Goal: Task Accomplishment & Management: Complete application form

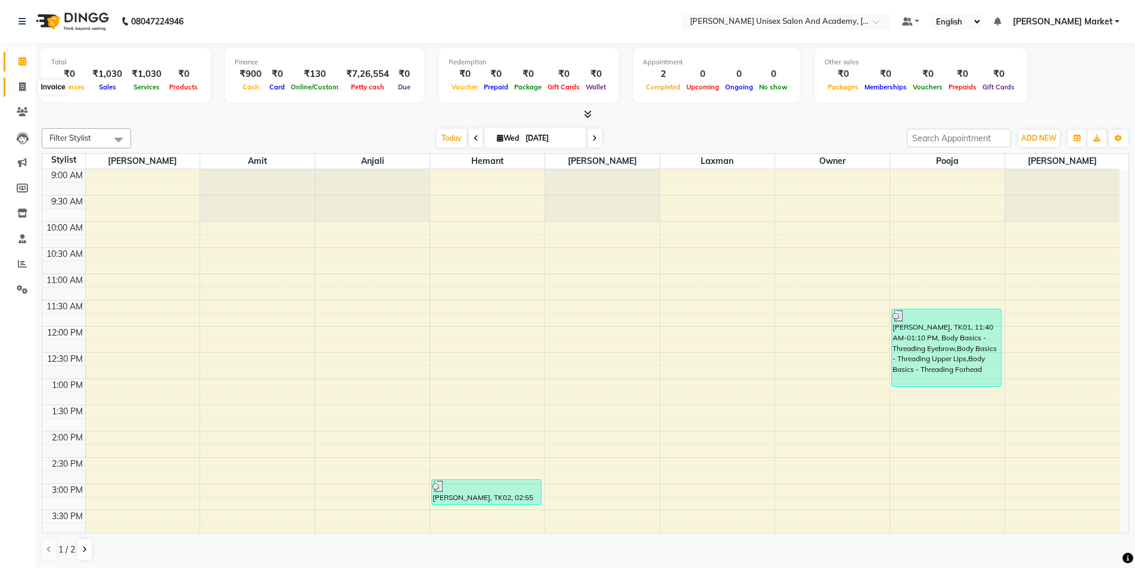
click at [26, 89] on icon at bounding box center [22, 86] width 7 height 9
select select "service"
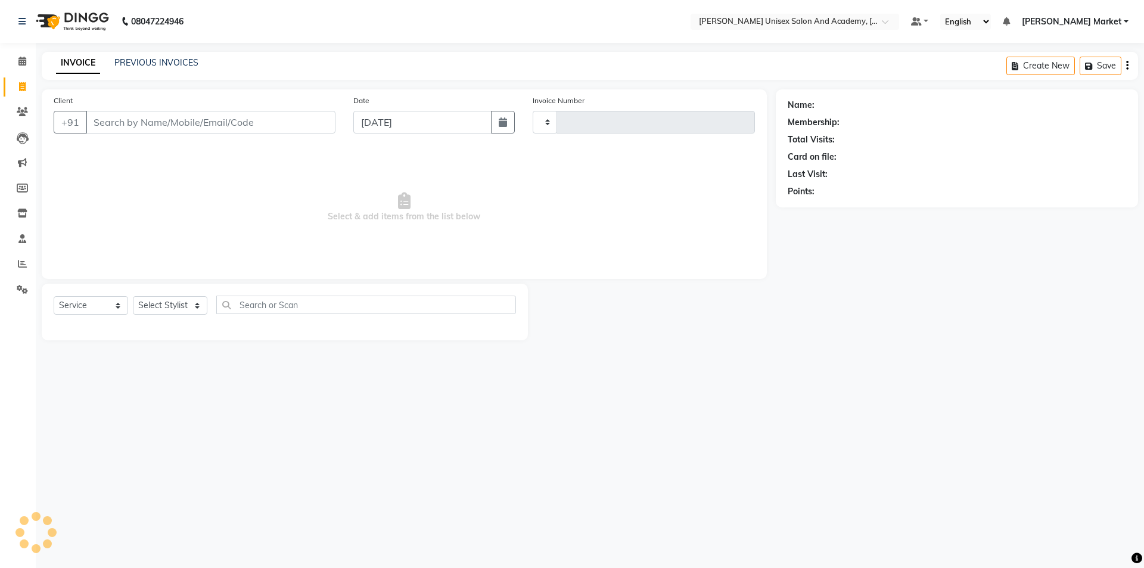
type input "3895"
select select "8060"
click at [127, 123] on input "Client" at bounding box center [211, 122] width 250 height 23
click at [143, 124] on input "70" at bounding box center [211, 122] width 250 height 23
type input "7"
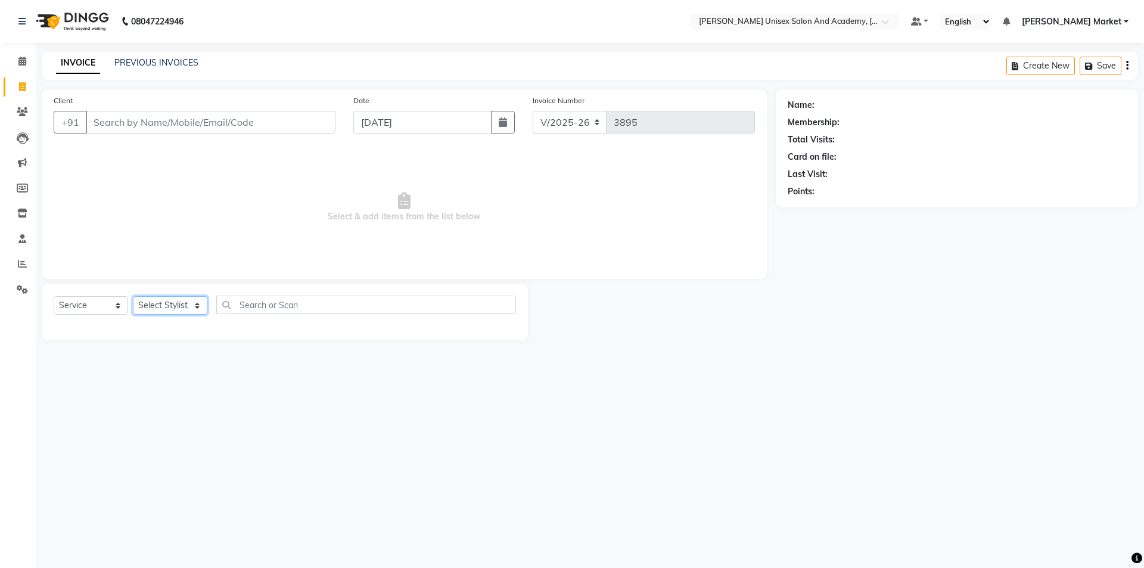
click at [200, 309] on select "Select Stylist Amit anjali hemant [PERSON_NAME] [PERSON_NAME] owner pooja [PERS…" at bounding box center [170, 305] width 74 height 18
click at [119, 117] on input "Client" at bounding box center [211, 122] width 250 height 23
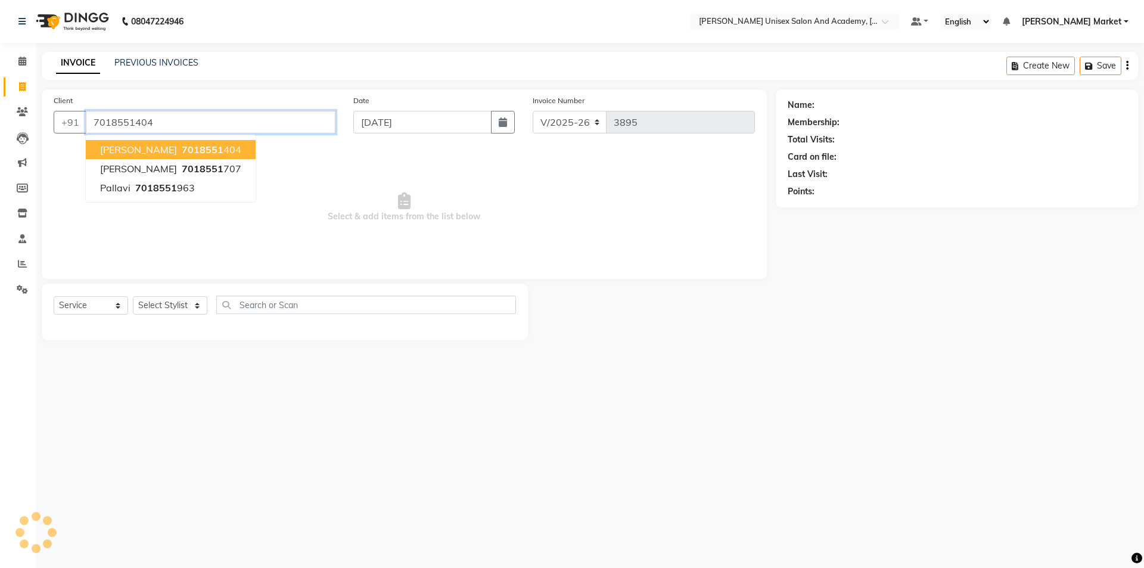
type input "7018551404"
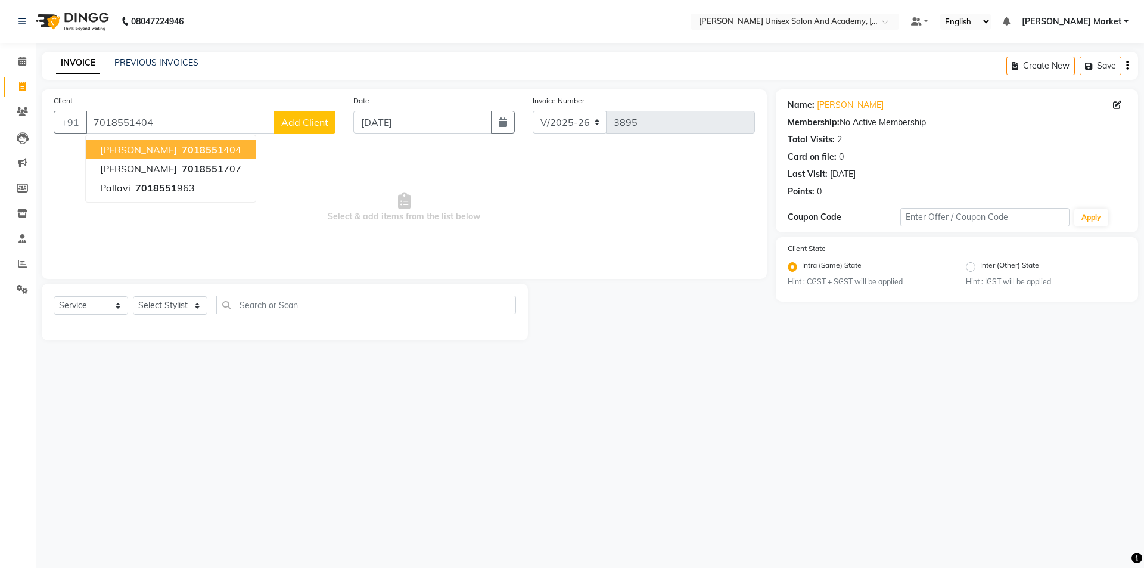
click at [182, 150] on span "7018551" at bounding box center [203, 150] width 42 height 12
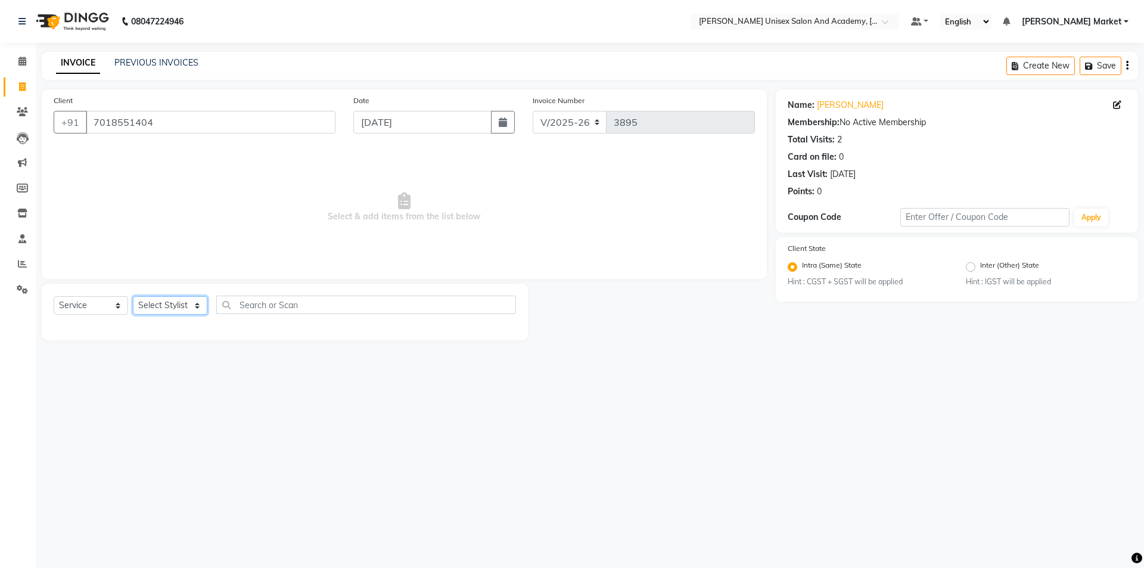
click at [197, 306] on select "Select Stylist Amit anjali hemant [PERSON_NAME] [PERSON_NAME] owner pooja [PERS…" at bounding box center [170, 305] width 74 height 18
select select "78754"
click at [133, 296] on select "Select Stylist Amit anjali hemant [PERSON_NAME] [PERSON_NAME] owner pooja [PERS…" at bounding box center [170, 305] width 74 height 18
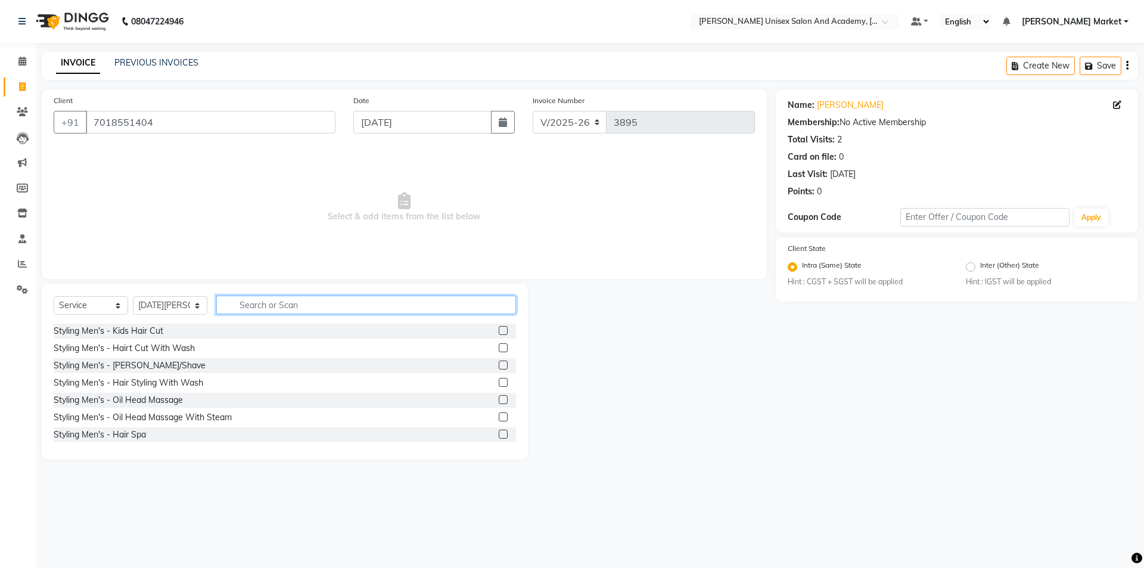
click at [251, 306] on input "text" at bounding box center [366, 304] width 300 height 18
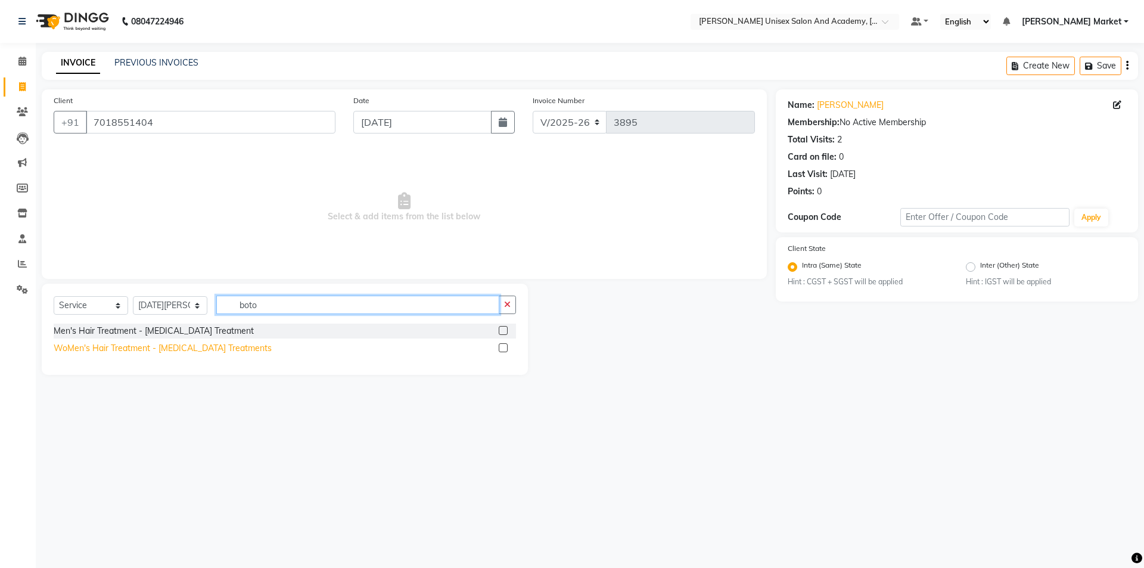
type input "boto"
click at [123, 345] on div "WoMen's Hair Treatment - [MEDICAL_DATA] Treatments" at bounding box center [163, 348] width 218 height 13
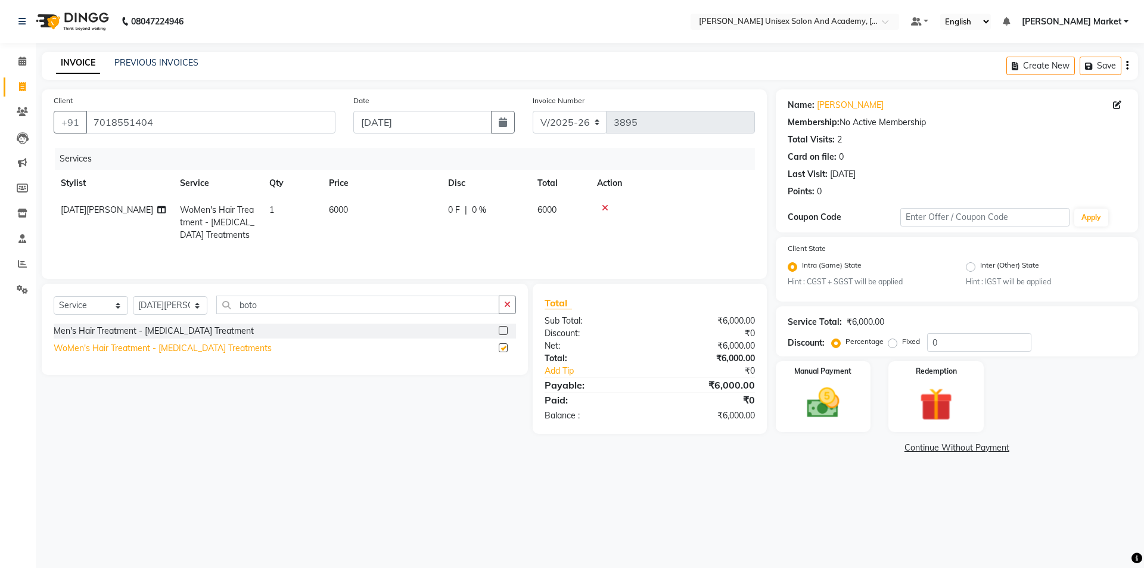
checkbox input "false"
click at [334, 210] on span "6000" at bounding box center [338, 209] width 19 height 11
select select "78754"
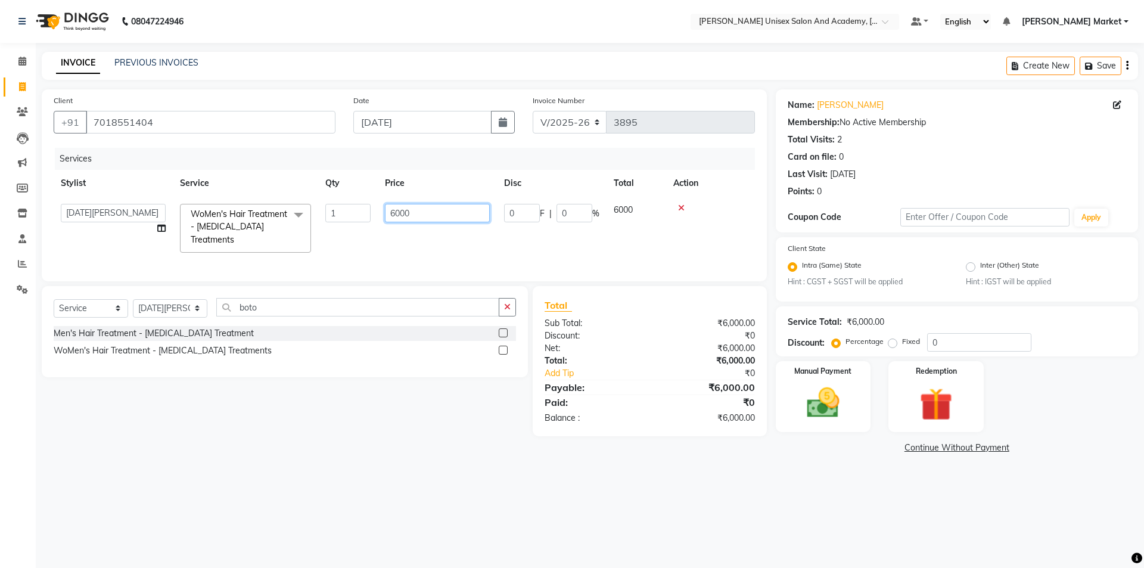
click at [394, 213] on input "6000" at bounding box center [437, 213] width 105 height 18
type input "5000"
click at [835, 416] on img at bounding box center [822, 403] width 55 height 39
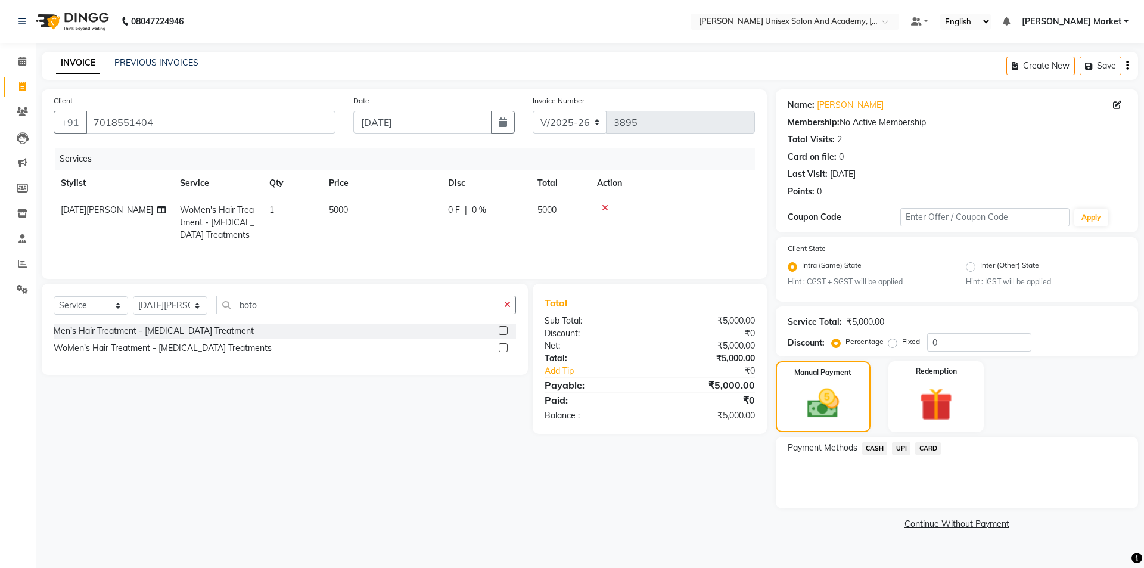
drag, startPoint x: 903, startPoint y: 446, endPoint x: 896, endPoint y: 450, distance: 7.8
click at [902, 446] on span "UPI" at bounding box center [901, 448] width 18 height 14
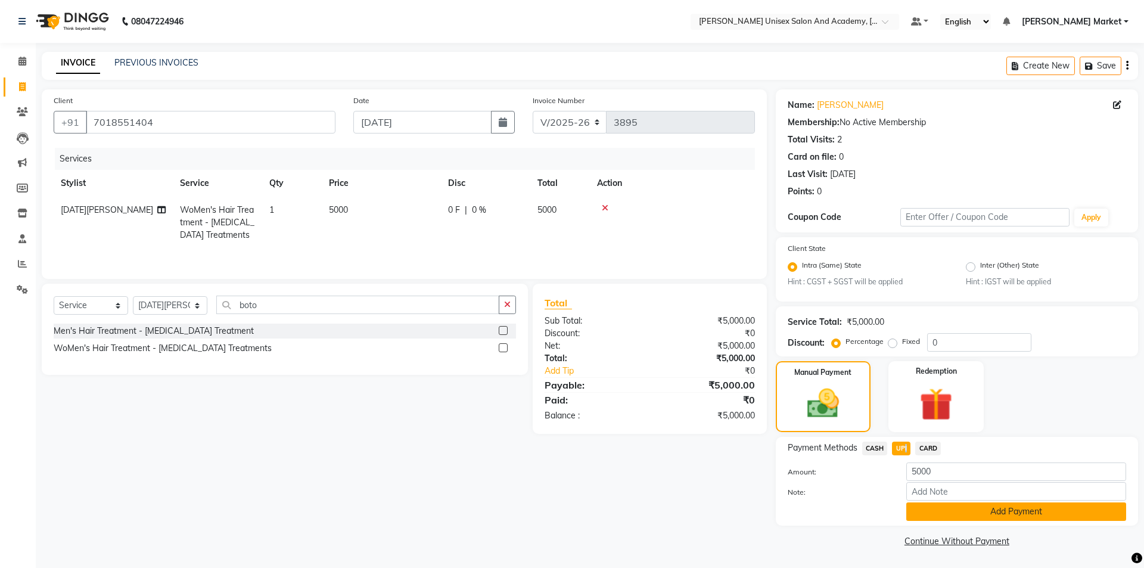
click at [967, 509] on button "Add Payment" at bounding box center [1016, 511] width 220 height 18
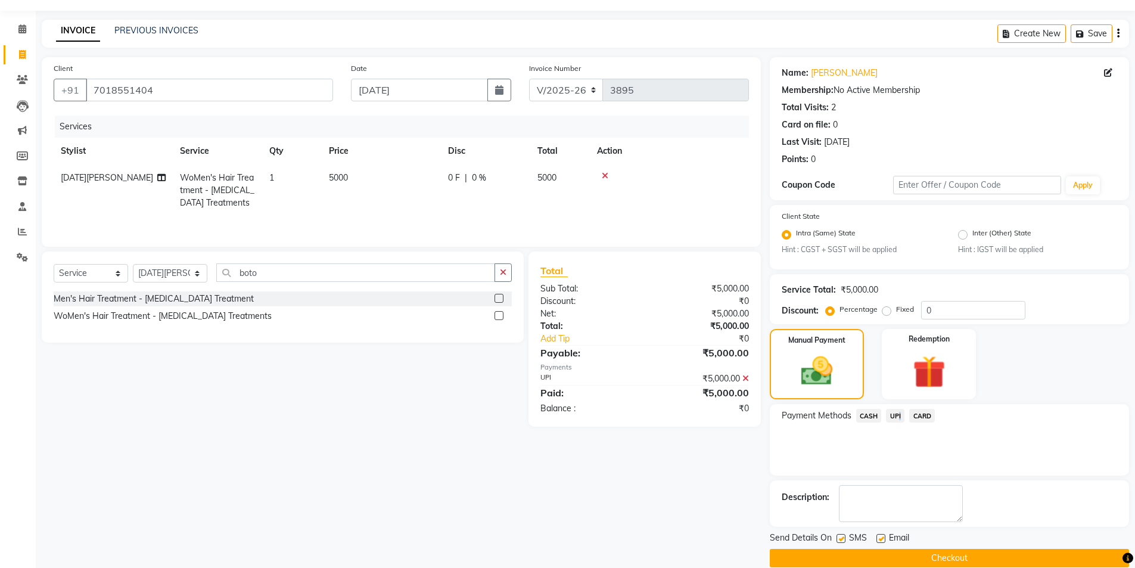
scroll to position [49, 0]
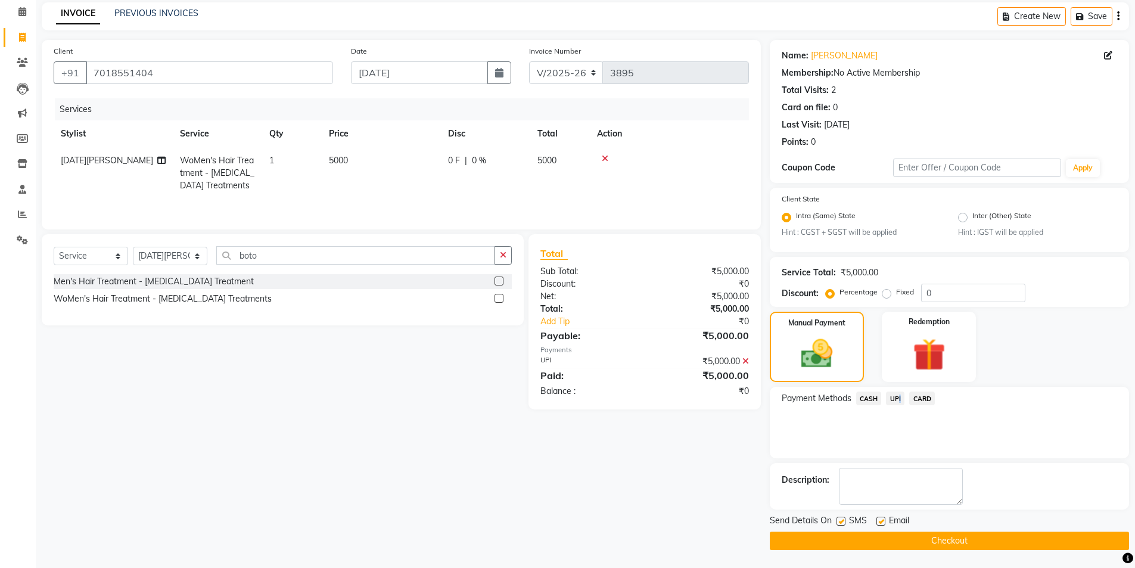
click at [924, 546] on button "Checkout" at bounding box center [949, 540] width 359 height 18
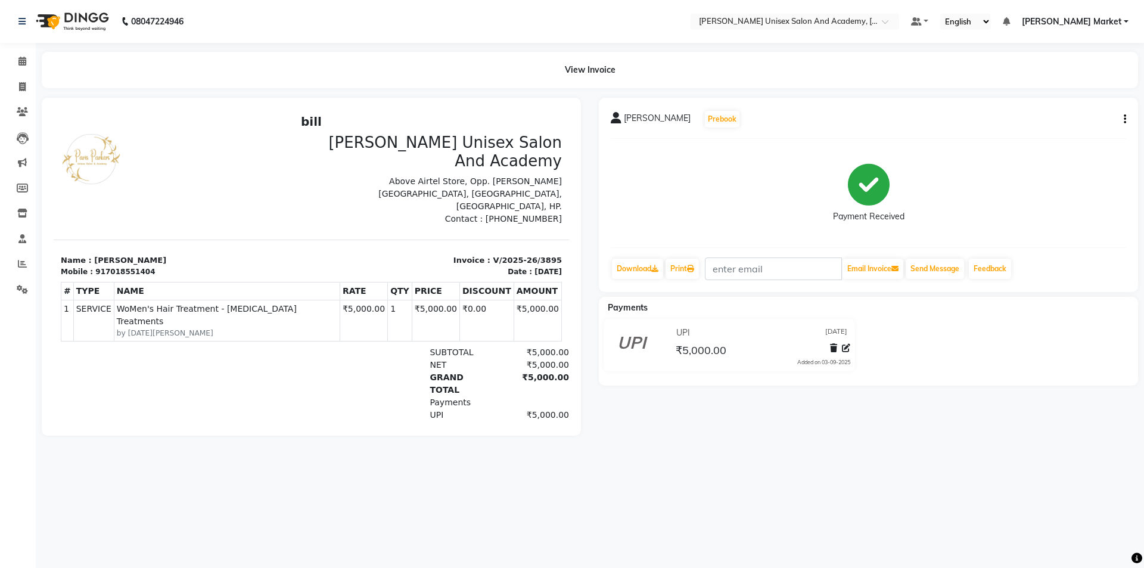
click at [20, 74] on li "Invoice" at bounding box center [18, 87] width 36 height 26
click at [21, 85] on icon at bounding box center [22, 86] width 7 height 9
select select "service"
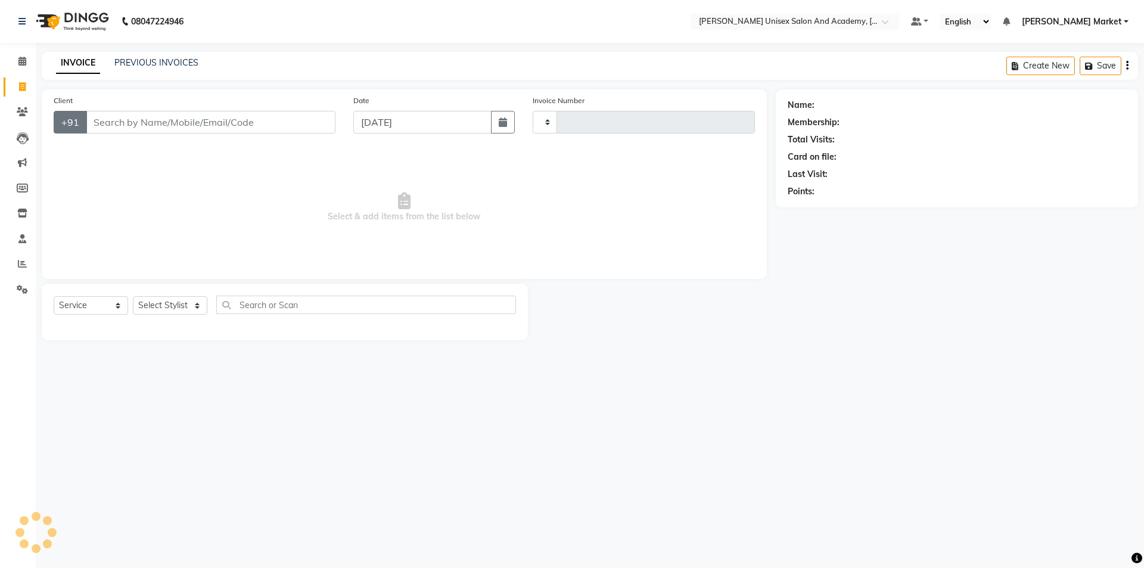
type input "3896"
select select "8060"
click at [108, 123] on input "Client" at bounding box center [211, 122] width 250 height 23
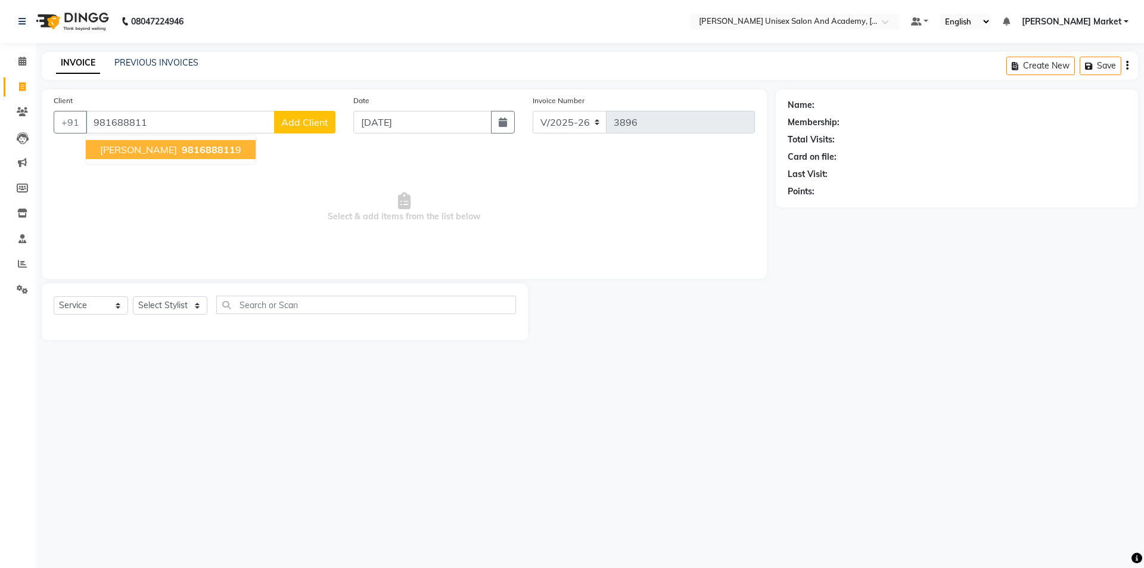
click at [163, 141] on button "[PERSON_NAME] 981688811 9" at bounding box center [171, 149] width 170 height 19
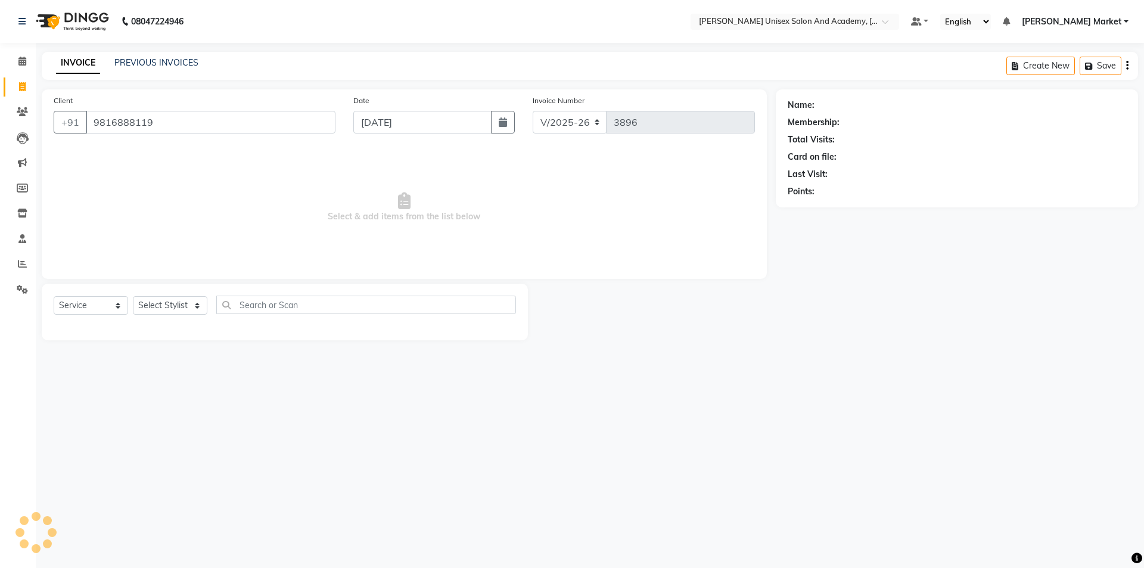
type input "9816888119"
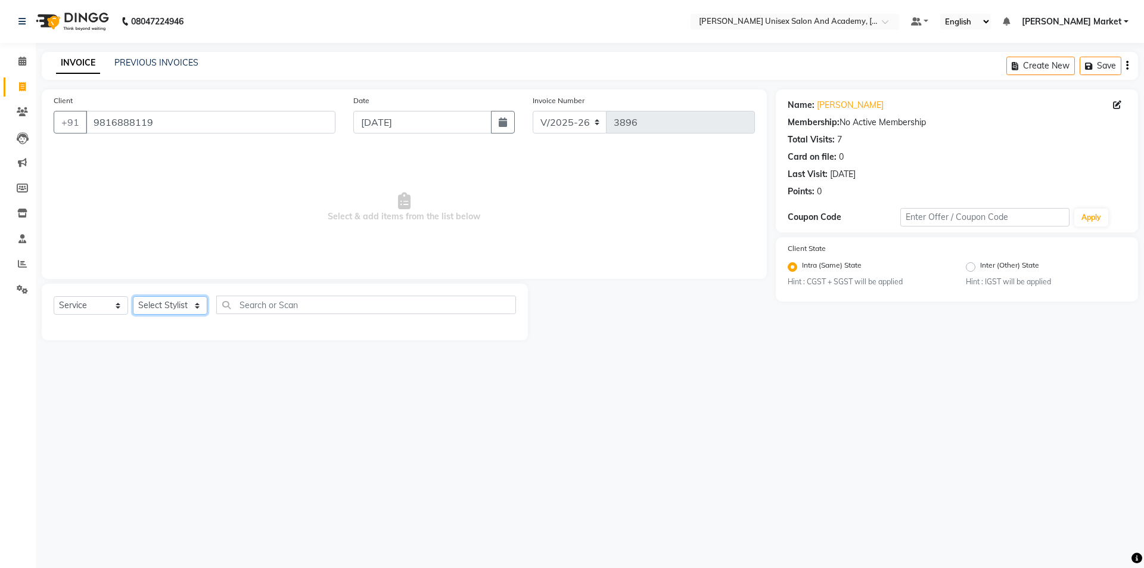
click at [199, 306] on select "Select Stylist Amit anjali hemant [PERSON_NAME] [PERSON_NAME] owner pooja [PERS…" at bounding box center [170, 305] width 74 height 18
select select "75210"
click at [133, 296] on select "Select Stylist Amit anjali hemant [PERSON_NAME] [PERSON_NAME] owner pooja [PERS…" at bounding box center [170, 305] width 74 height 18
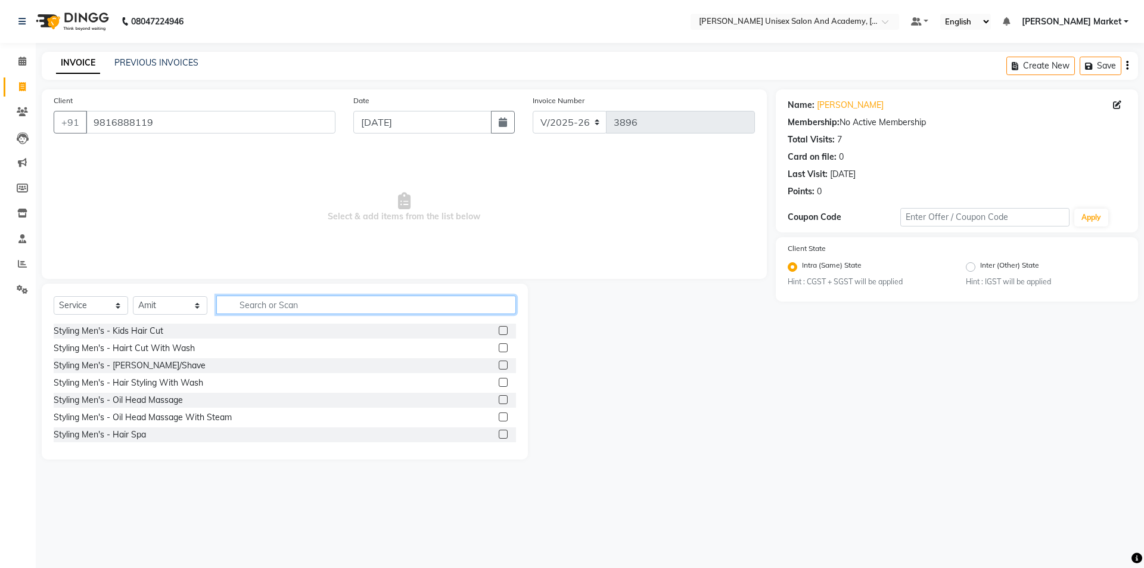
click at [281, 304] on input "text" at bounding box center [366, 304] width 300 height 18
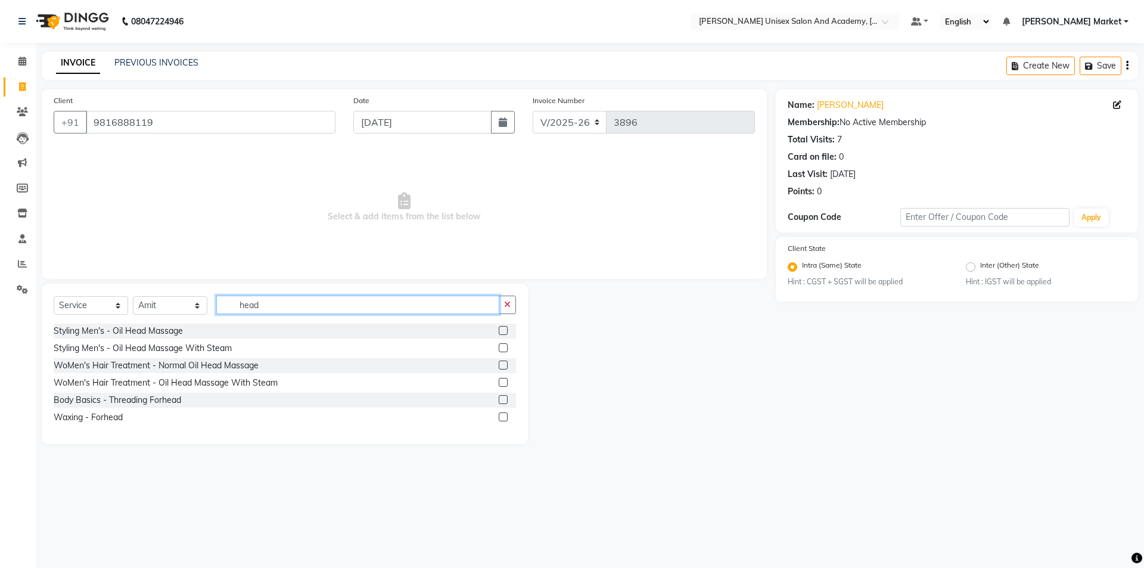
type input "head"
click at [502, 332] on label at bounding box center [503, 330] width 9 height 9
click at [502, 332] on input "checkbox" at bounding box center [503, 331] width 8 height 8
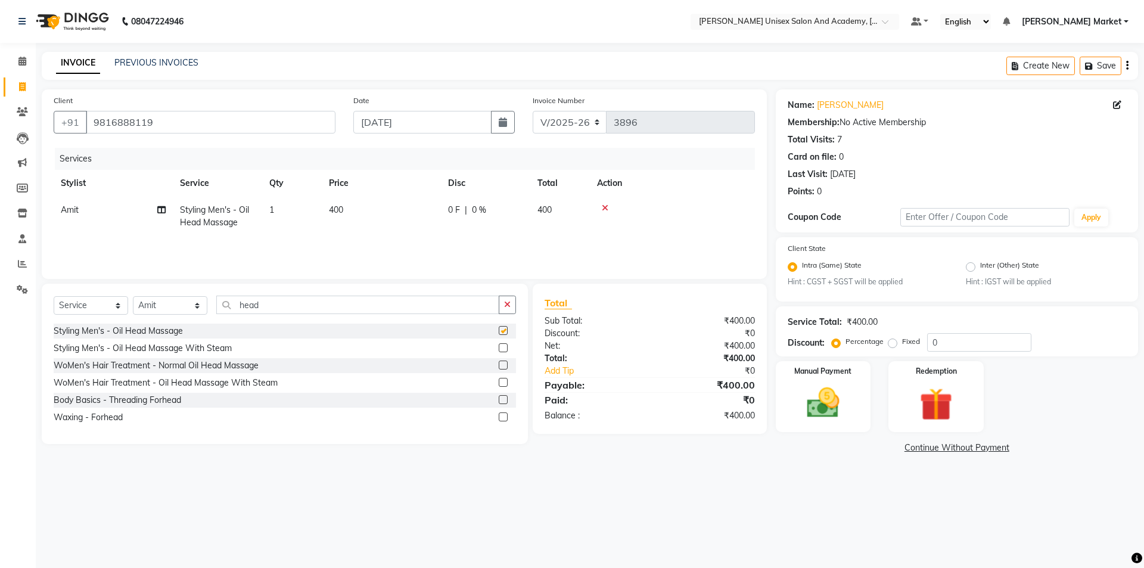
checkbox input "false"
click at [789, 395] on div "Manual Payment" at bounding box center [822, 396] width 99 height 73
click at [908, 446] on span "UPI" at bounding box center [901, 448] width 18 height 14
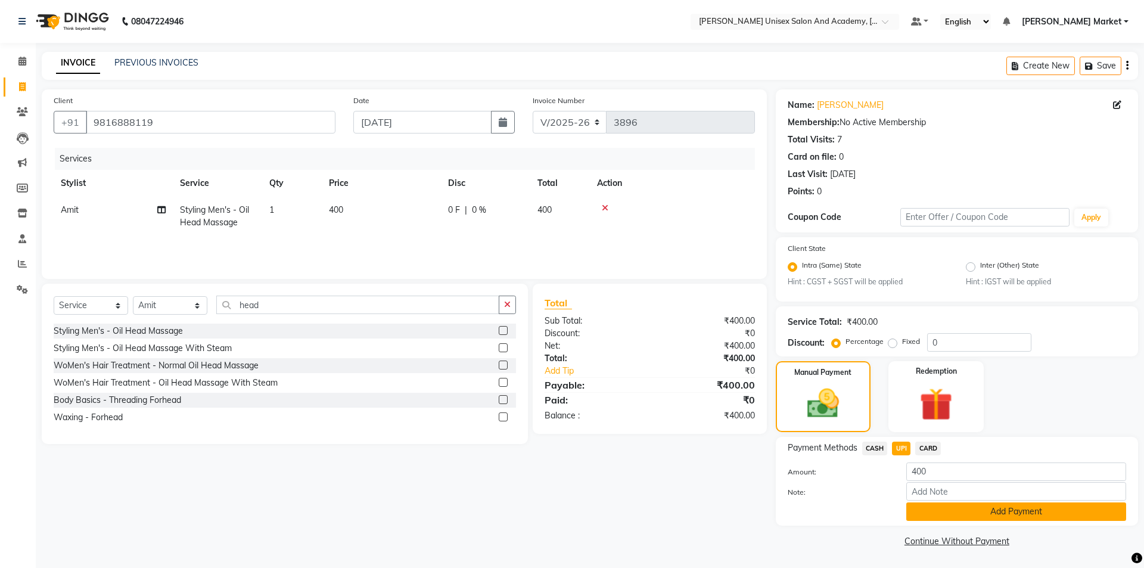
click at [968, 516] on button "Add Payment" at bounding box center [1016, 511] width 220 height 18
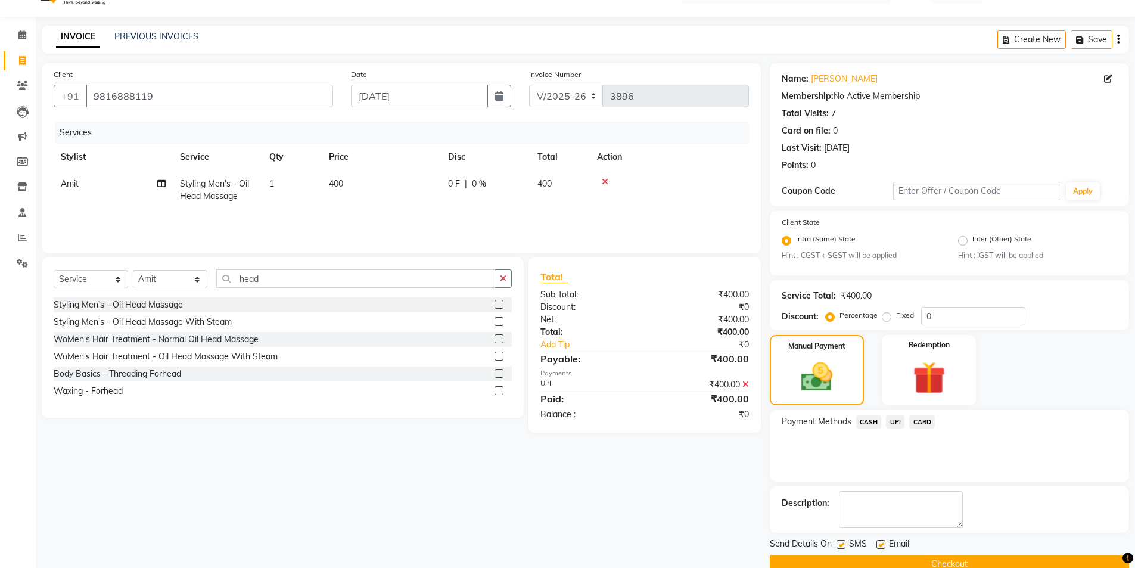
scroll to position [49, 0]
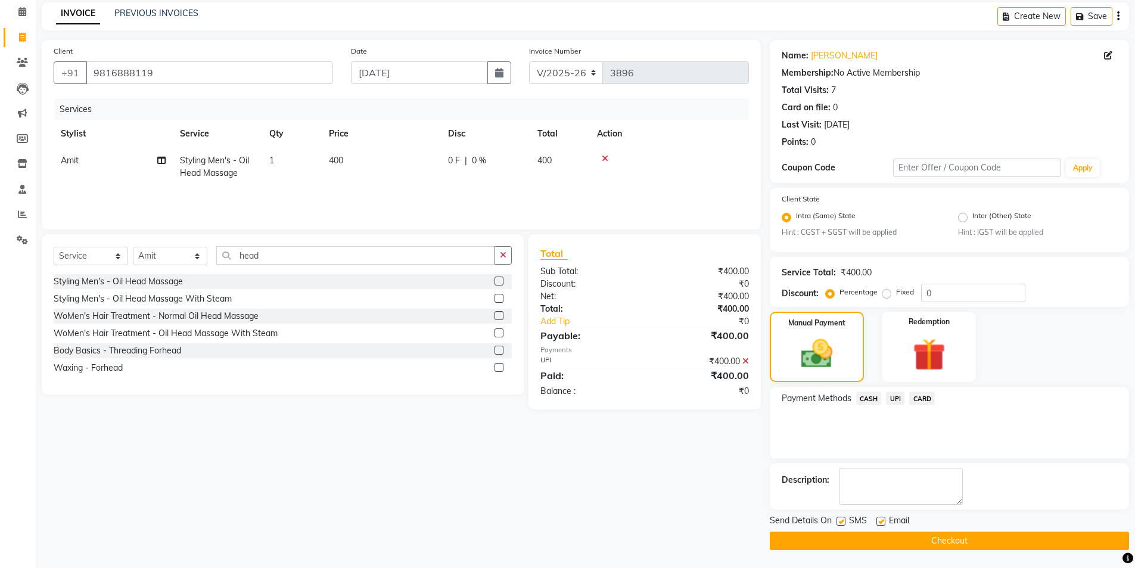
click at [904, 530] on div "Send Details On SMS Email Checkout" at bounding box center [949, 532] width 359 height 36
click at [966, 538] on button "Checkout" at bounding box center [949, 540] width 359 height 18
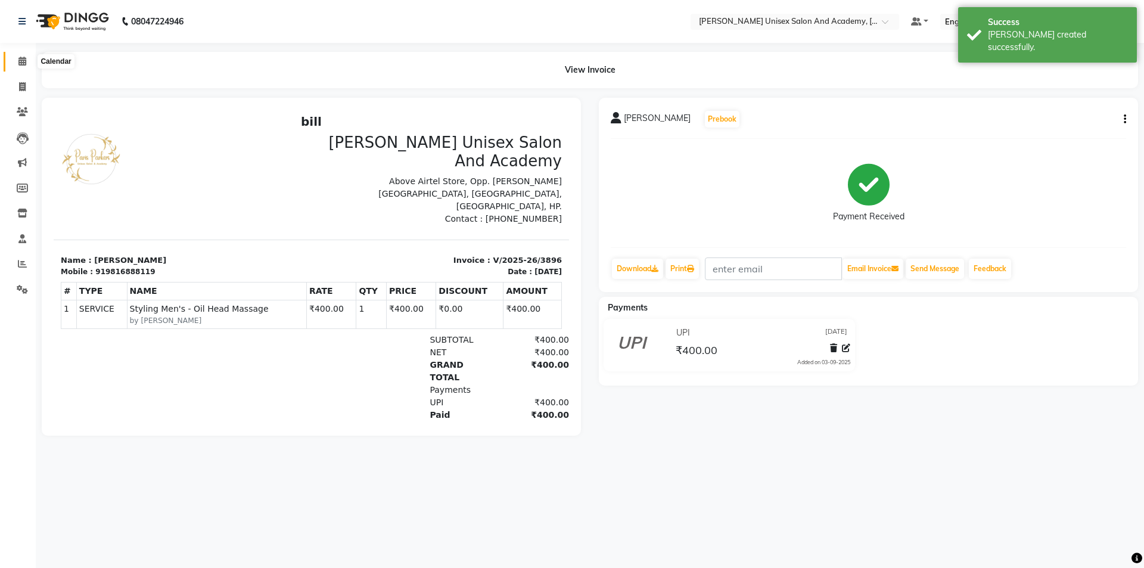
click at [22, 66] on span at bounding box center [22, 62] width 21 height 14
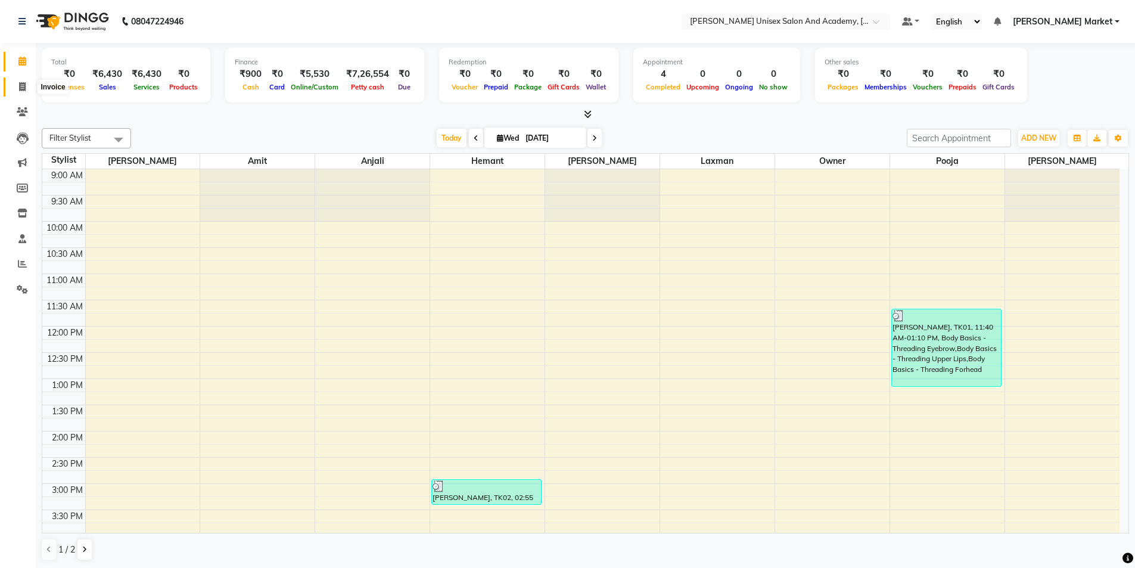
click at [23, 88] on icon at bounding box center [22, 86] width 7 height 9
select select "service"
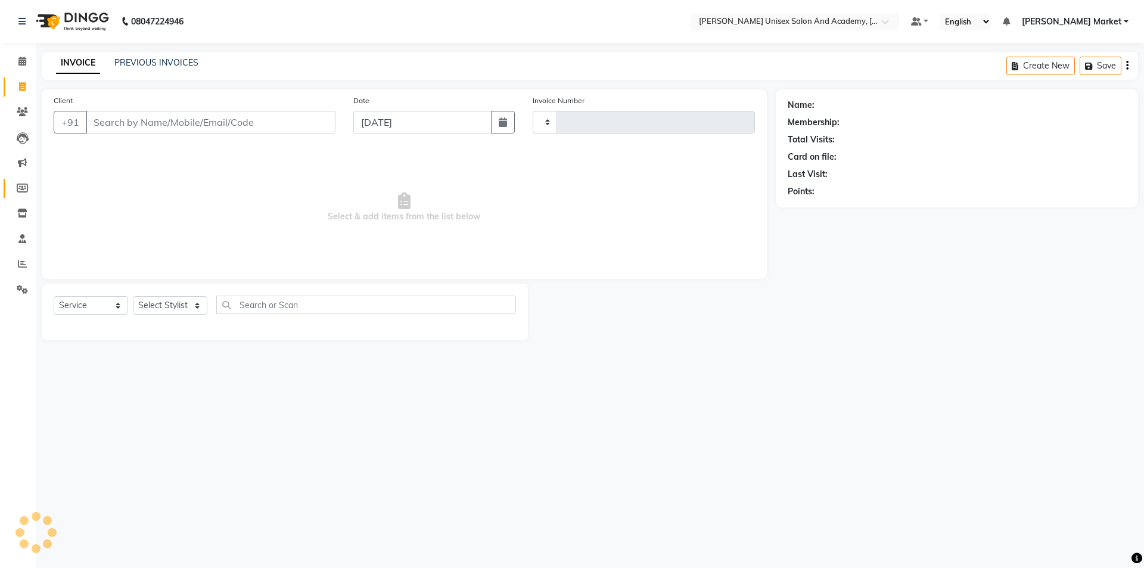
type input "3897"
select select "8060"
click at [21, 260] on icon at bounding box center [22, 263] width 9 height 9
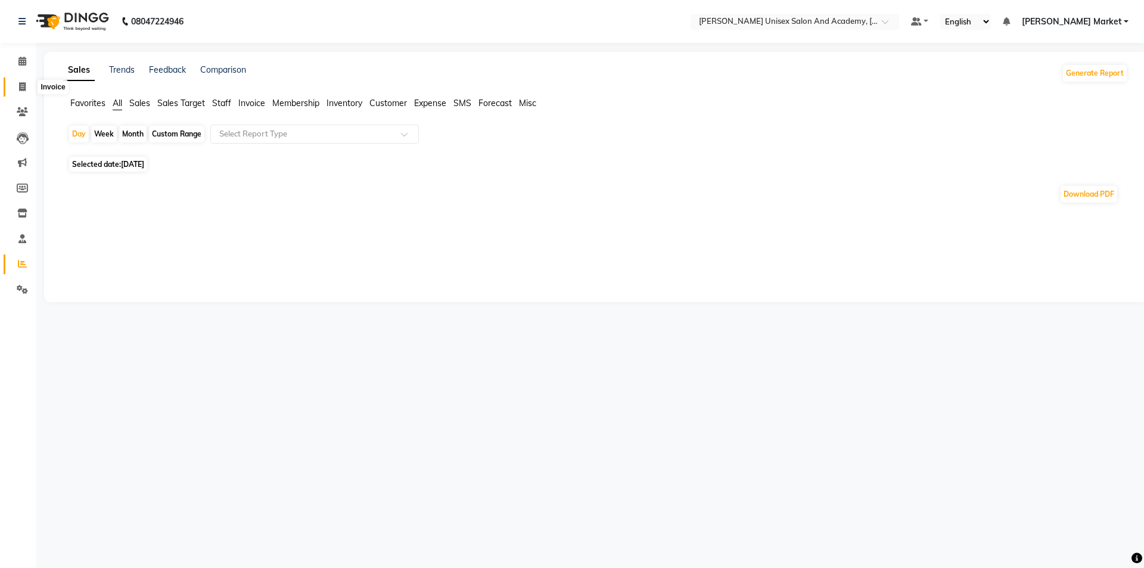
click at [21, 85] on icon at bounding box center [22, 86] width 7 height 9
select select "8060"
select select "service"
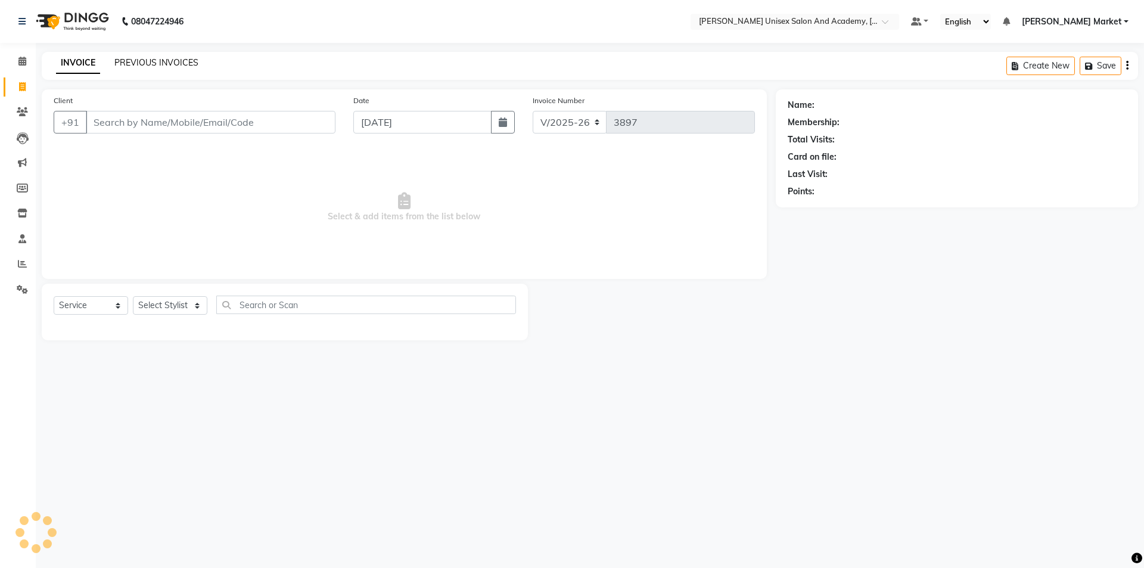
click at [163, 60] on link "PREVIOUS INVOICES" at bounding box center [156, 62] width 84 height 11
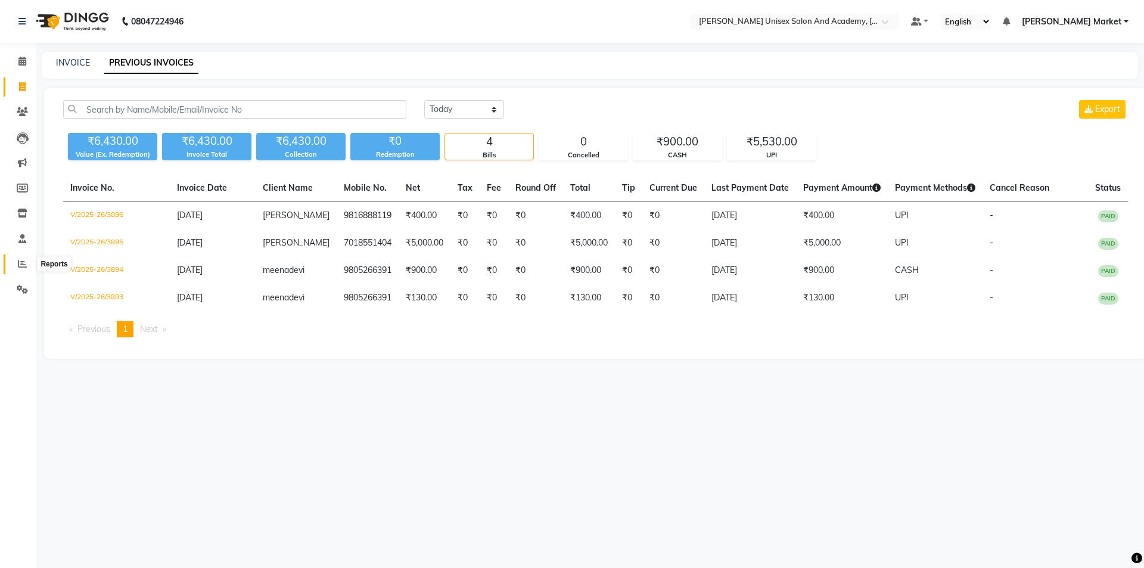
click at [21, 260] on icon at bounding box center [22, 263] width 9 height 9
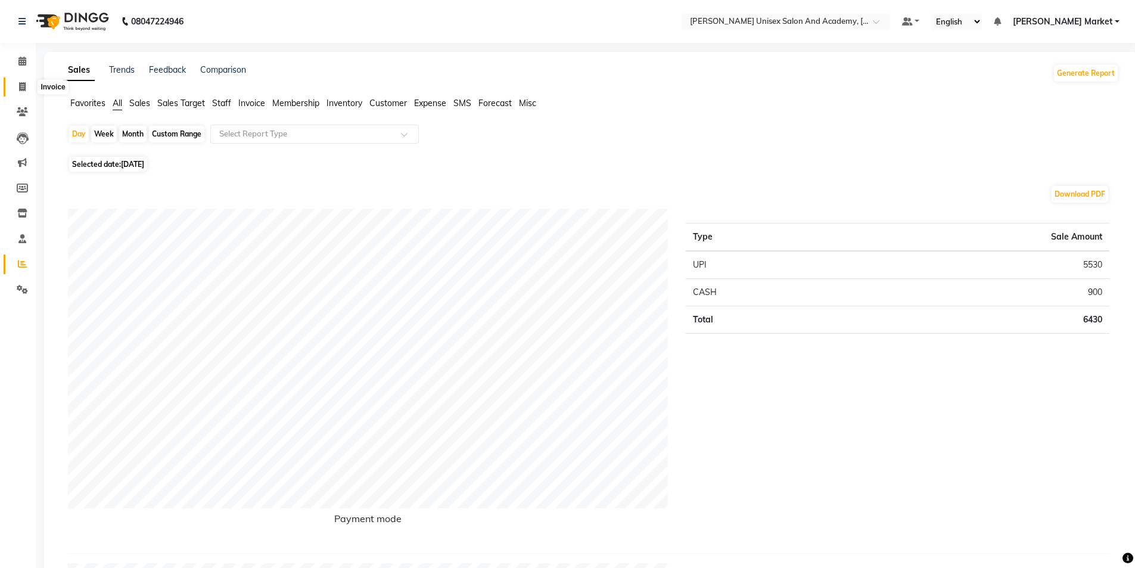
click at [23, 90] on icon at bounding box center [22, 86] width 7 height 9
select select "service"
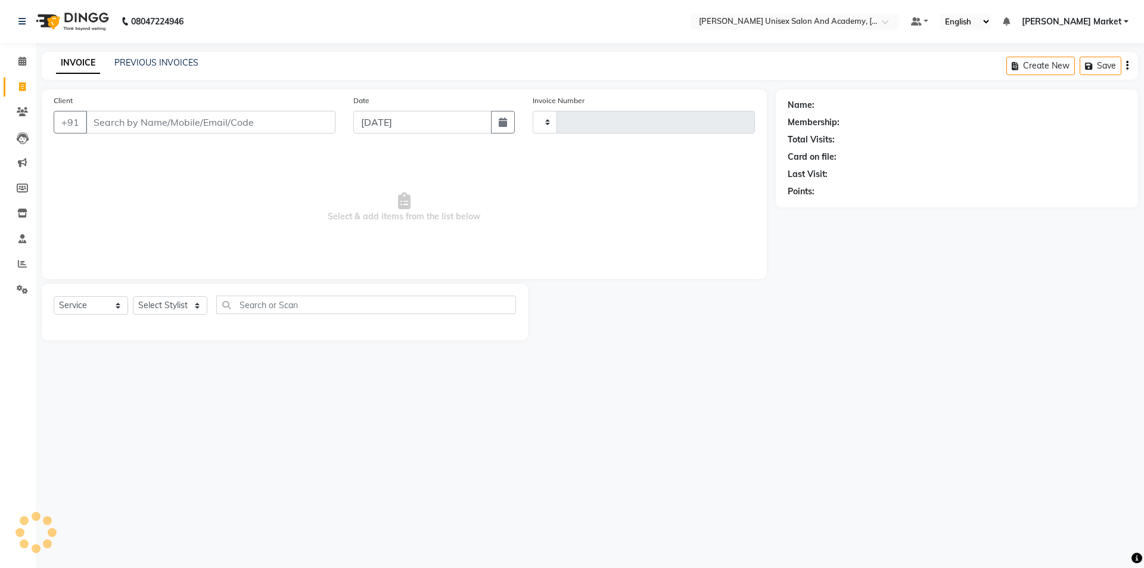
type input "3897"
select select "8060"
click at [191, 293] on div "Select Service Product Membership Package Voucher Prepaid Gift Card Select Styl…" at bounding box center [285, 312] width 486 height 57
click at [192, 301] on select "Select Stylist Amit anjali hemant [PERSON_NAME] [PERSON_NAME] owner pooja [PERS…" at bounding box center [170, 305] width 74 height 18
select select "74041"
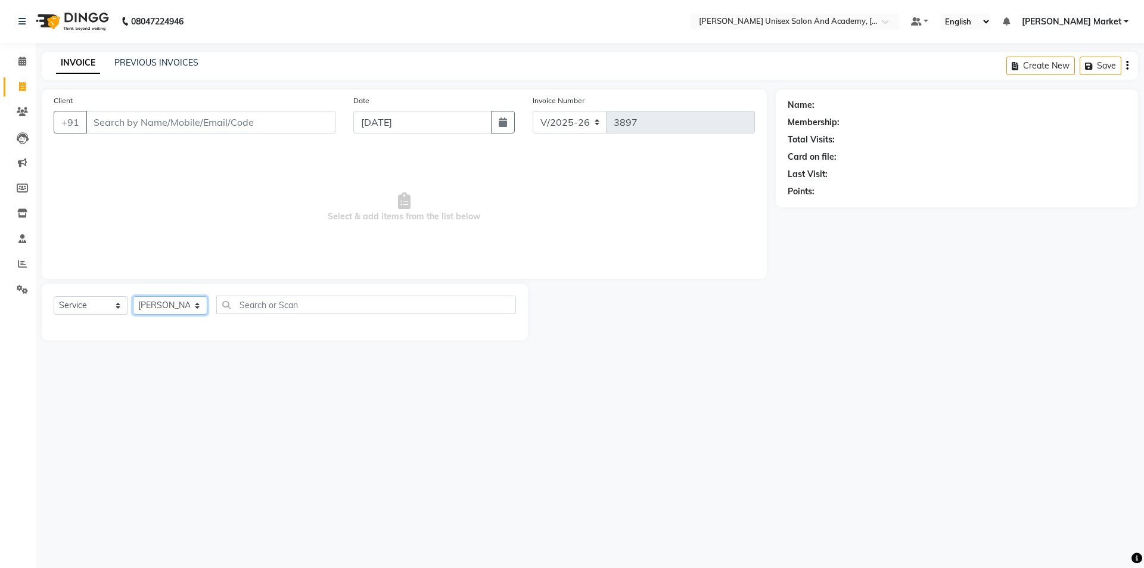
click at [133, 296] on select "Select Stylist Amit anjali hemant [PERSON_NAME] [PERSON_NAME] owner pooja [PERS…" at bounding box center [170, 305] width 74 height 18
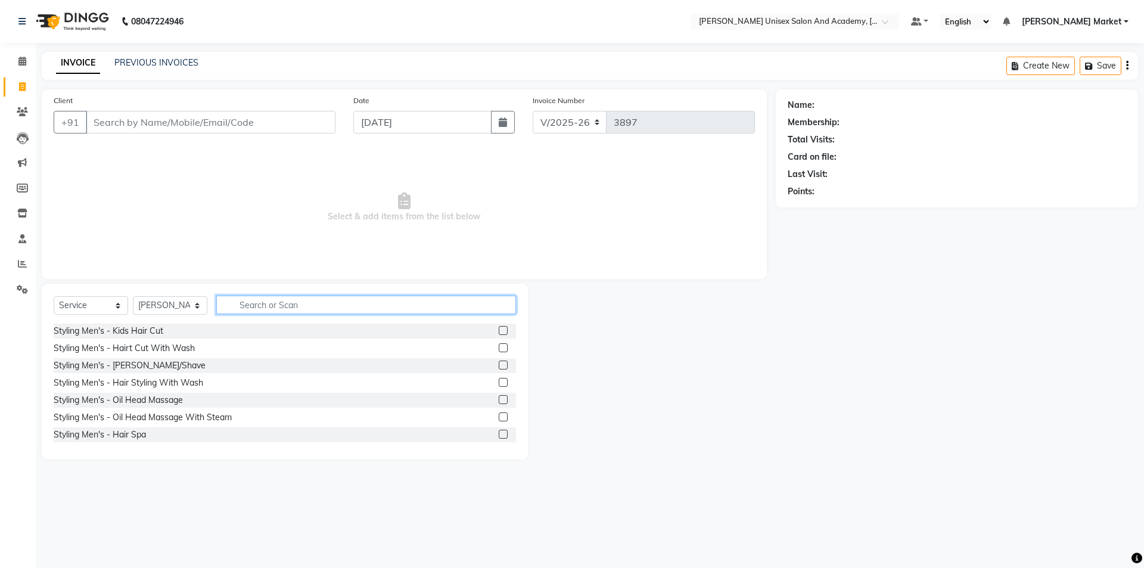
click at [265, 307] on input "text" at bounding box center [366, 304] width 300 height 18
type input "thr"
click at [180, 331] on div "Body Basics - Threading Eyebrow" at bounding box center [118, 331] width 129 height 13
checkbox input "false"
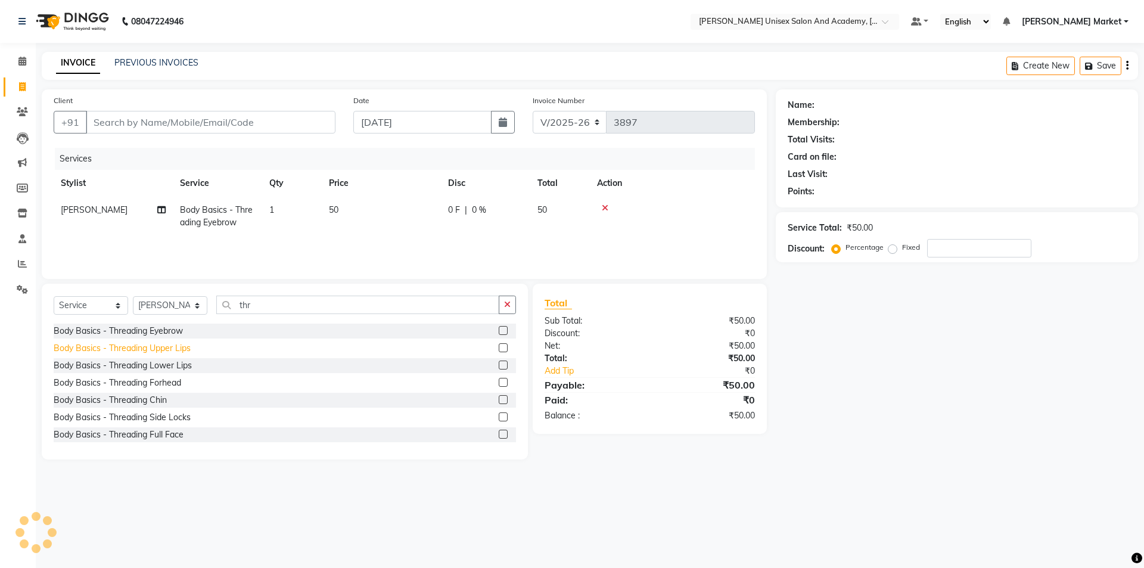
click at [181, 345] on div "Body Basics - Threading Upper Lips" at bounding box center [122, 348] width 137 height 13
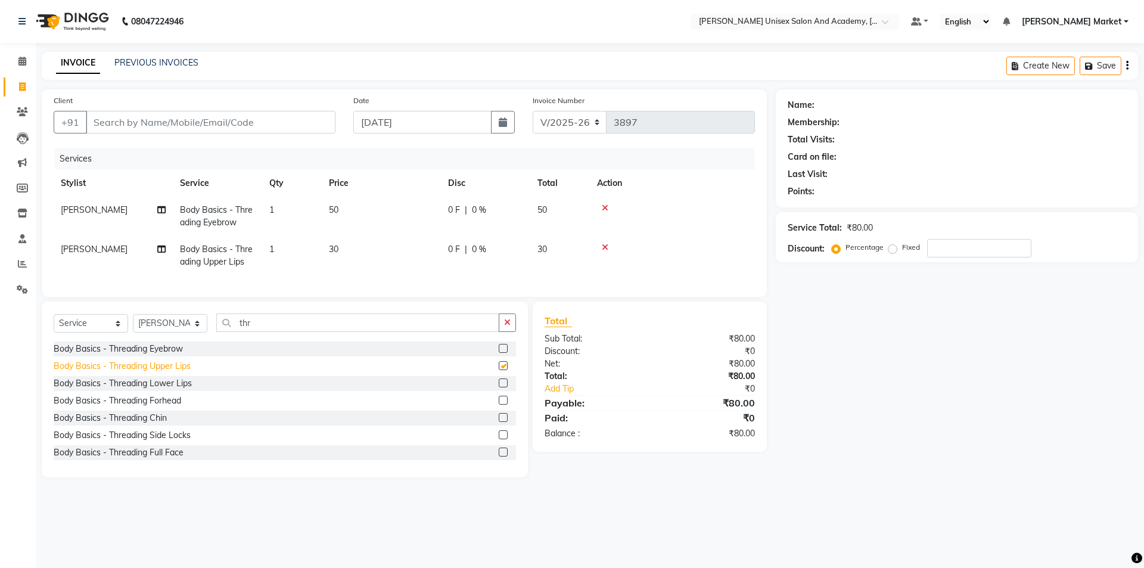
checkbox input "false"
click at [177, 388] on div "Body Basics - Threading Lower Lips" at bounding box center [123, 383] width 138 height 13
checkbox input "false"
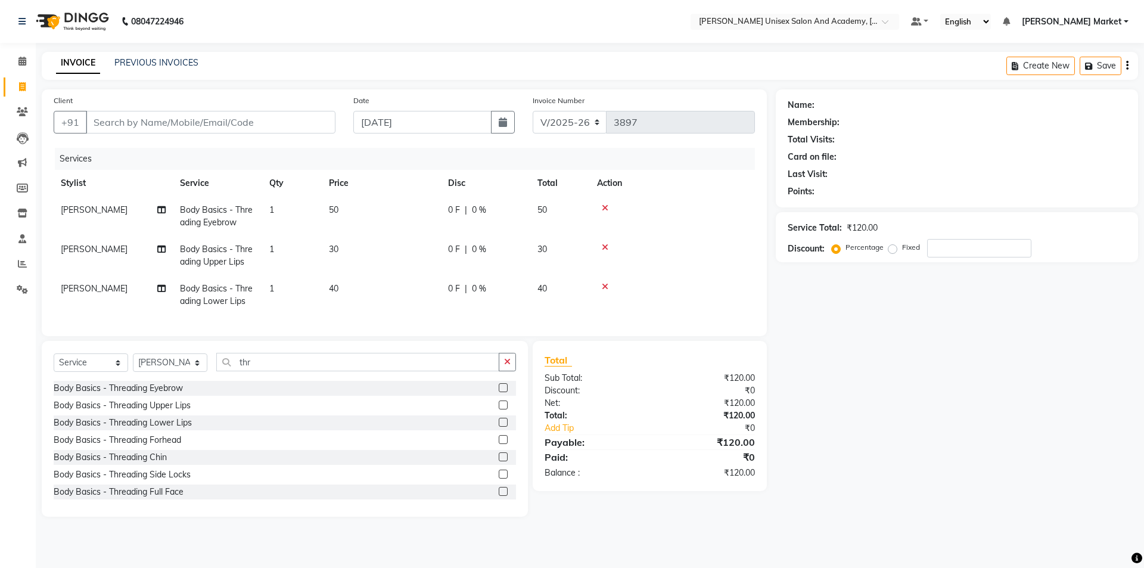
click at [606, 285] on icon at bounding box center [605, 286] width 7 height 8
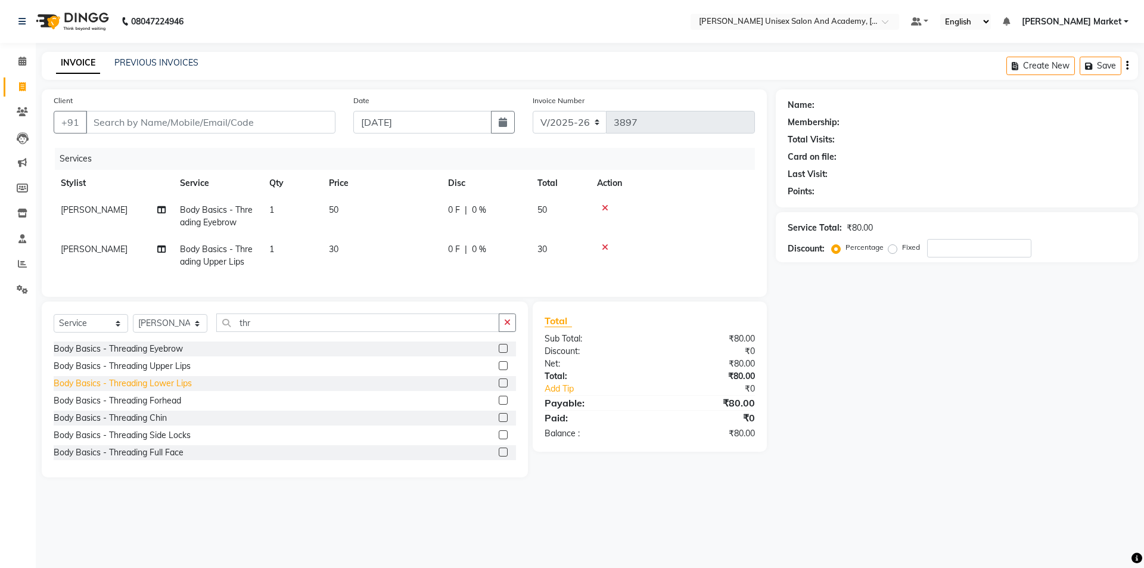
click at [162, 424] on div "Body Basics - Threading Chin" at bounding box center [110, 418] width 113 height 13
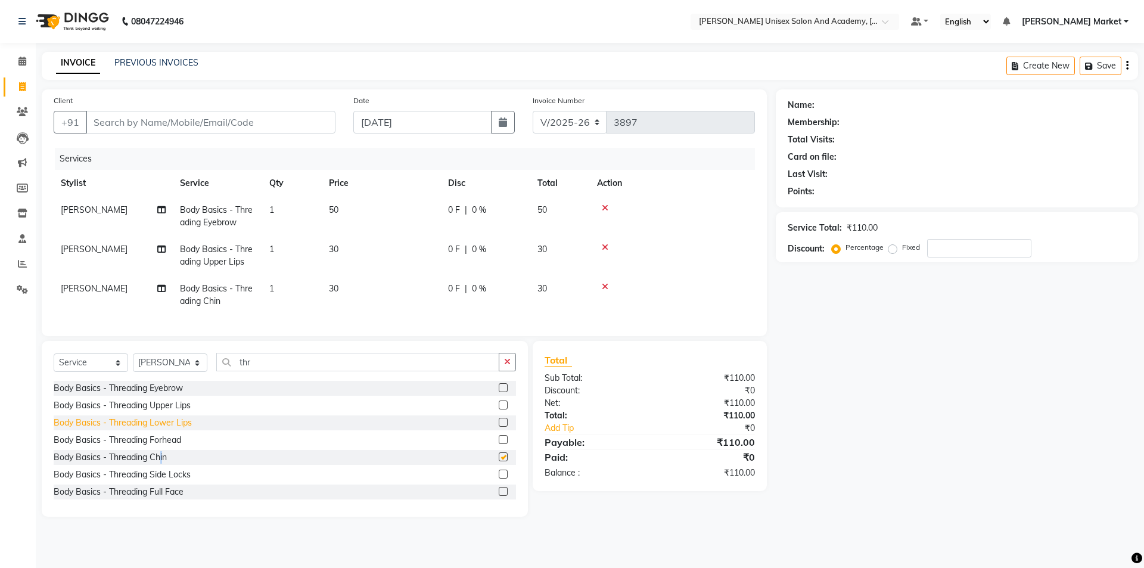
checkbox input "false"
click at [248, 123] on input "Client" at bounding box center [211, 122] width 250 height 23
type input "7"
type input "0"
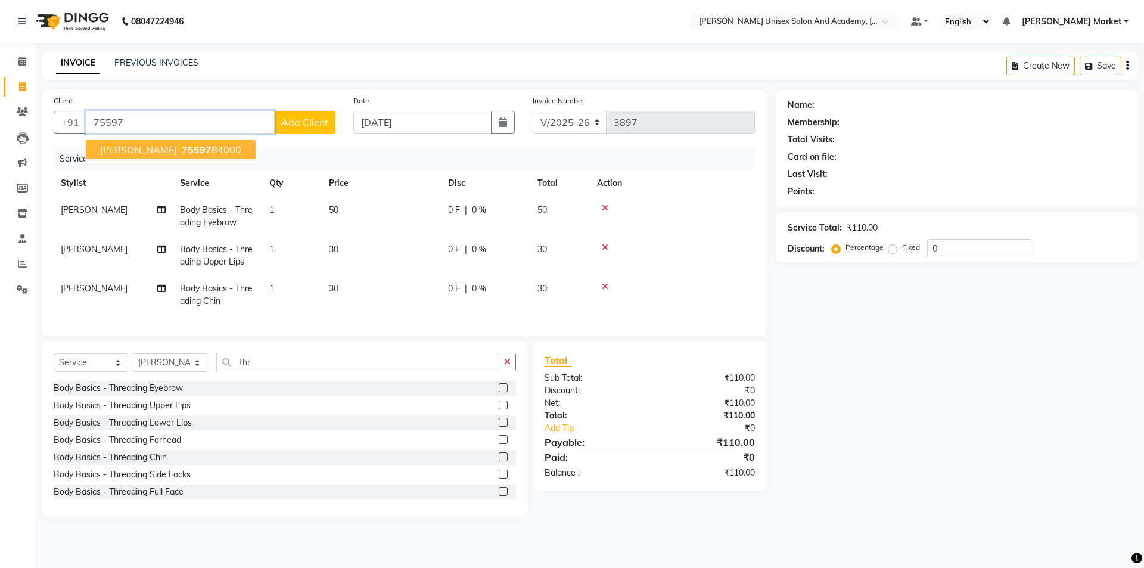
click at [179, 154] on ngb-highlight "75597 84000" at bounding box center [210, 150] width 62 height 12
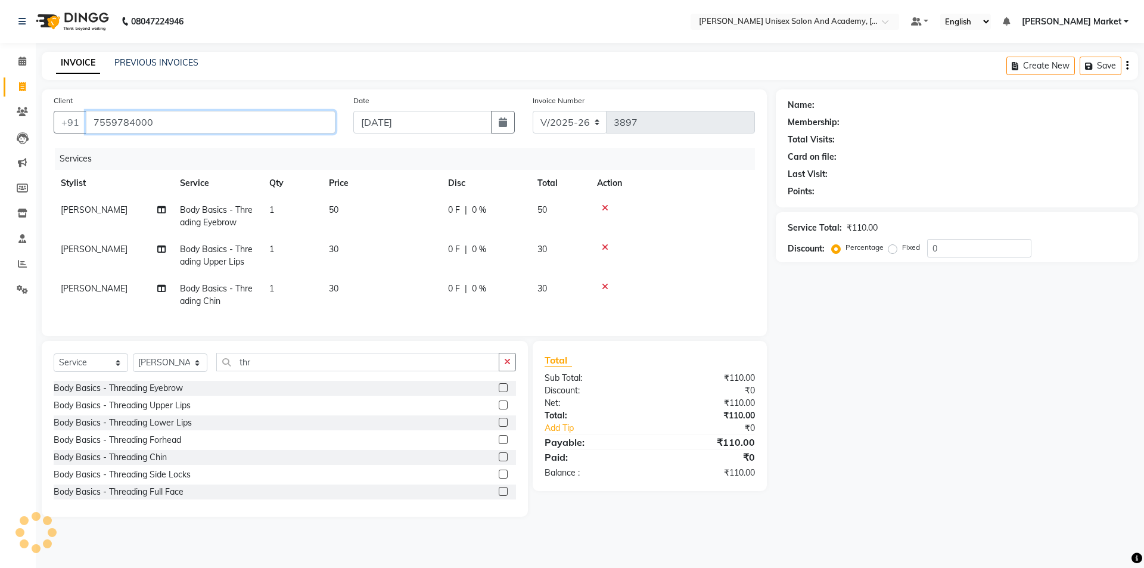
type input "7559784000"
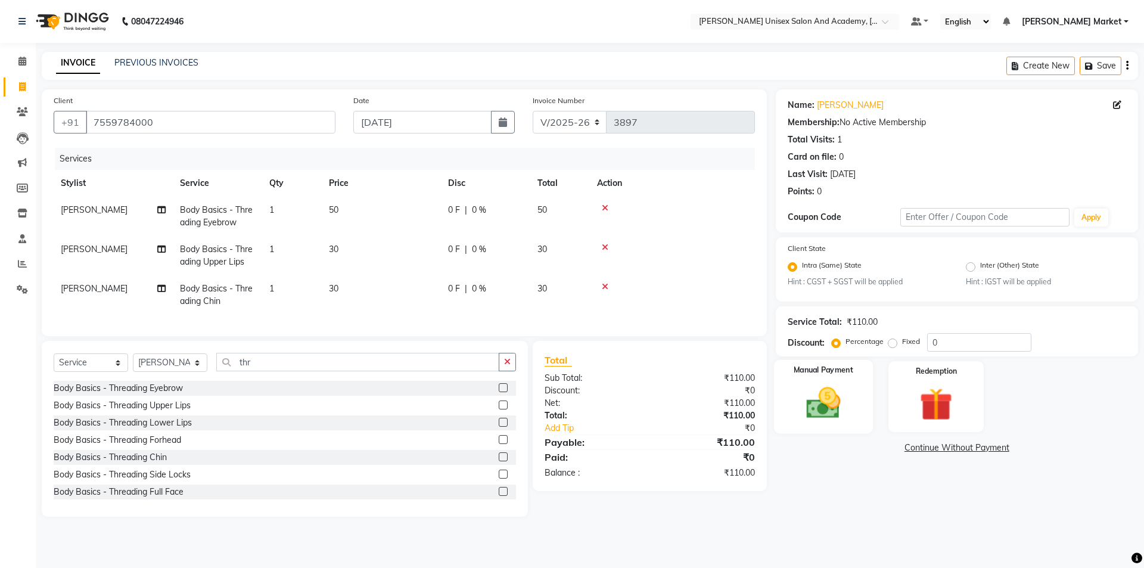
click at [855, 413] on div "Manual Payment" at bounding box center [822, 396] width 99 height 73
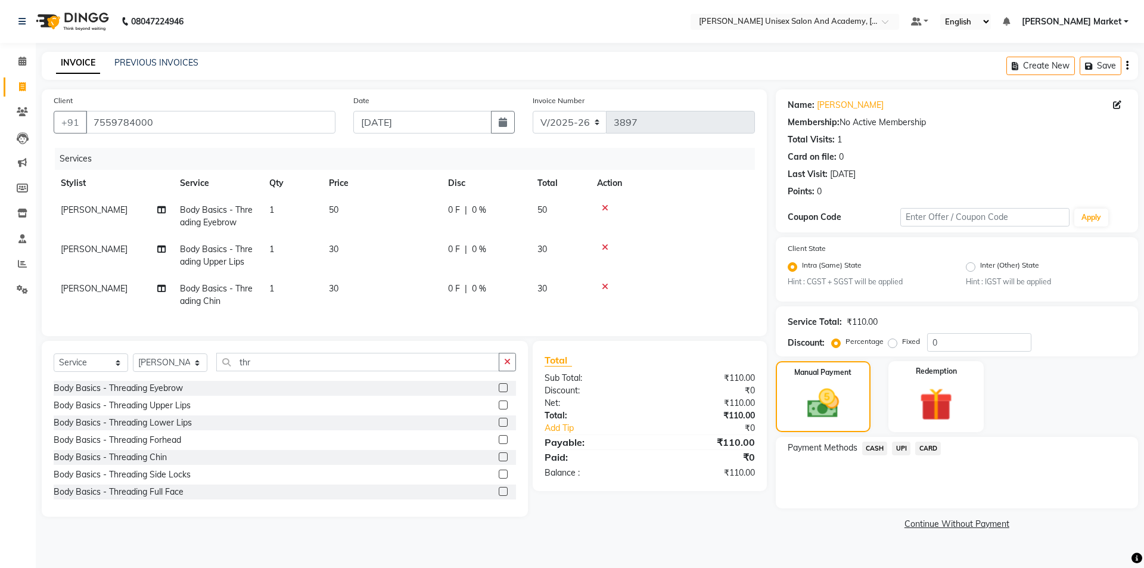
click at [879, 450] on span "CASH" at bounding box center [875, 448] width 26 height 14
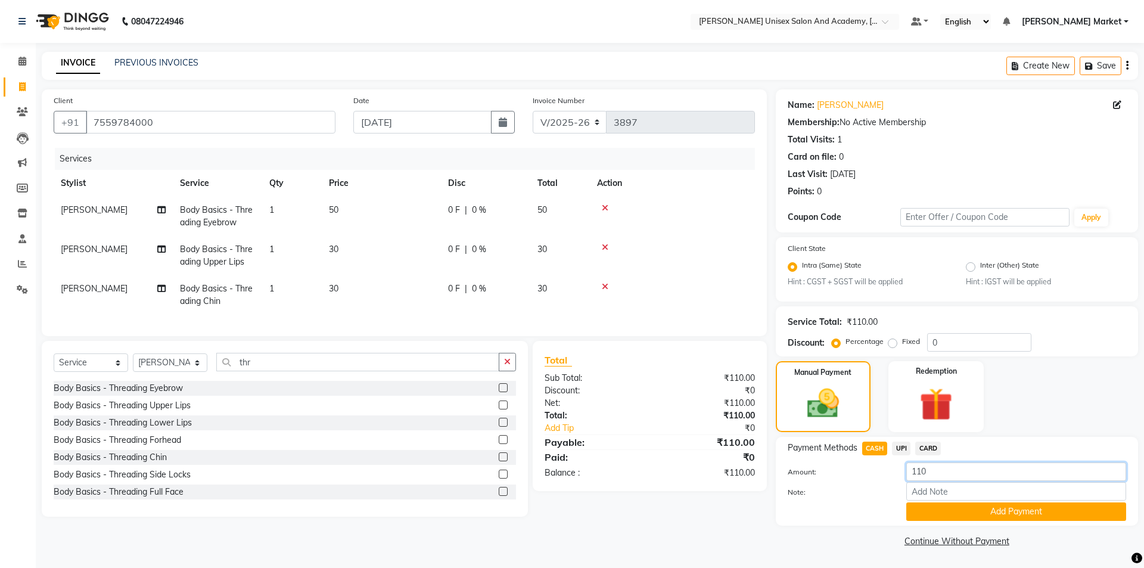
click at [961, 478] on input "110" at bounding box center [1016, 471] width 220 height 18
click at [869, 489] on label "Note:" at bounding box center [838, 492] width 119 height 11
click at [906, 489] on input "Note:" at bounding box center [1016, 491] width 220 height 18
click at [906, 447] on span "UPI" at bounding box center [901, 448] width 18 height 14
click at [874, 446] on span "CASH" at bounding box center [875, 448] width 26 height 14
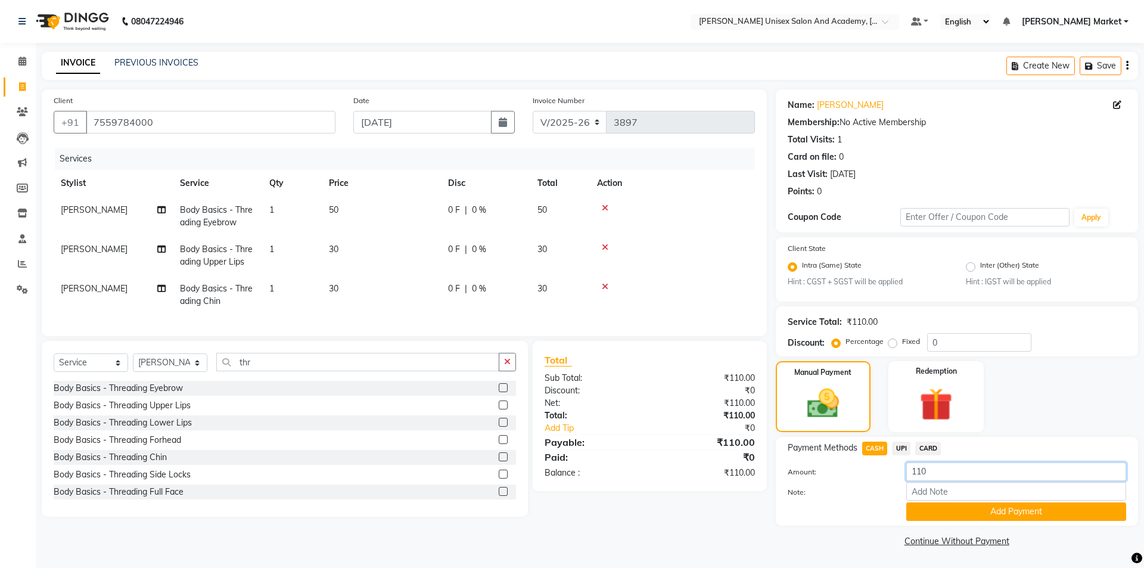
click at [947, 470] on input "110" at bounding box center [1016, 471] width 220 height 18
type input "100"
click at [947, 508] on button "Add Payment" at bounding box center [1016, 511] width 220 height 18
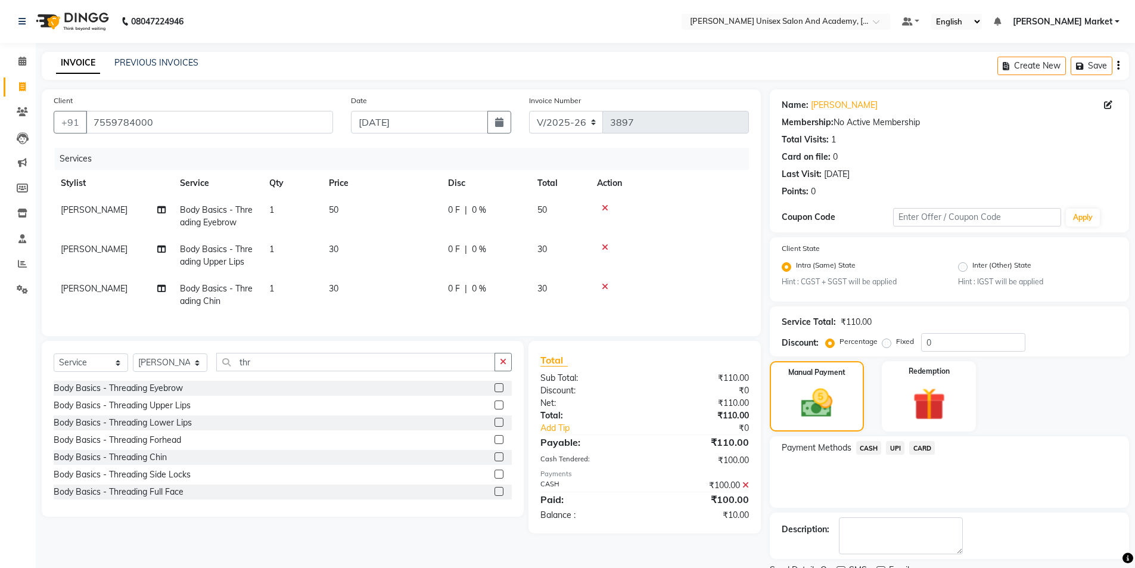
click at [896, 447] on span "UPI" at bounding box center [895, 448] width 18 height 14
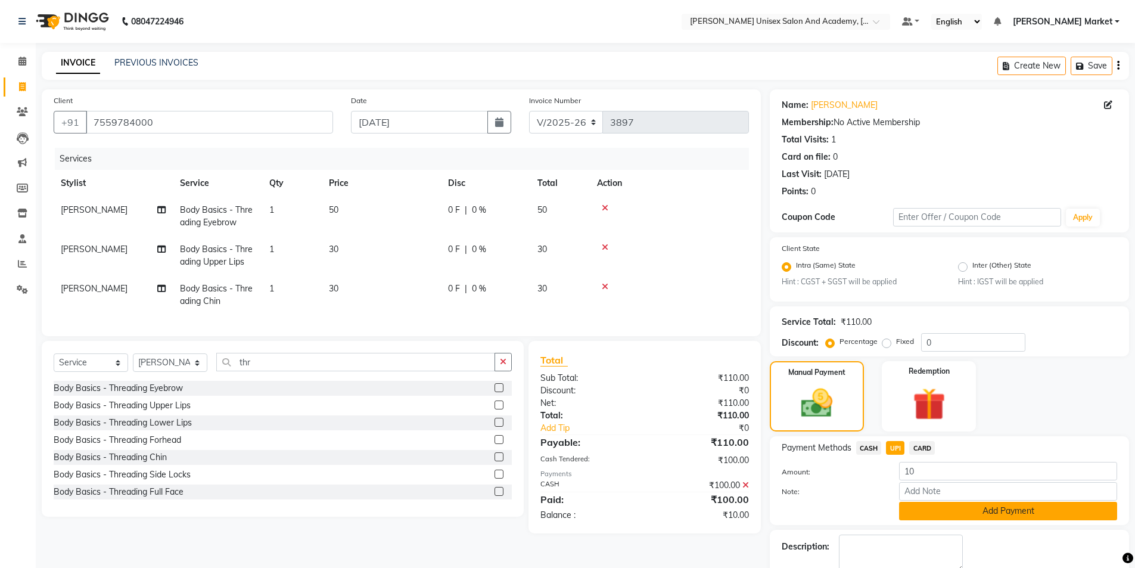
click at [921, 509] on button "Add Payment" at bounding box center [1008, 511] width 218 height 18
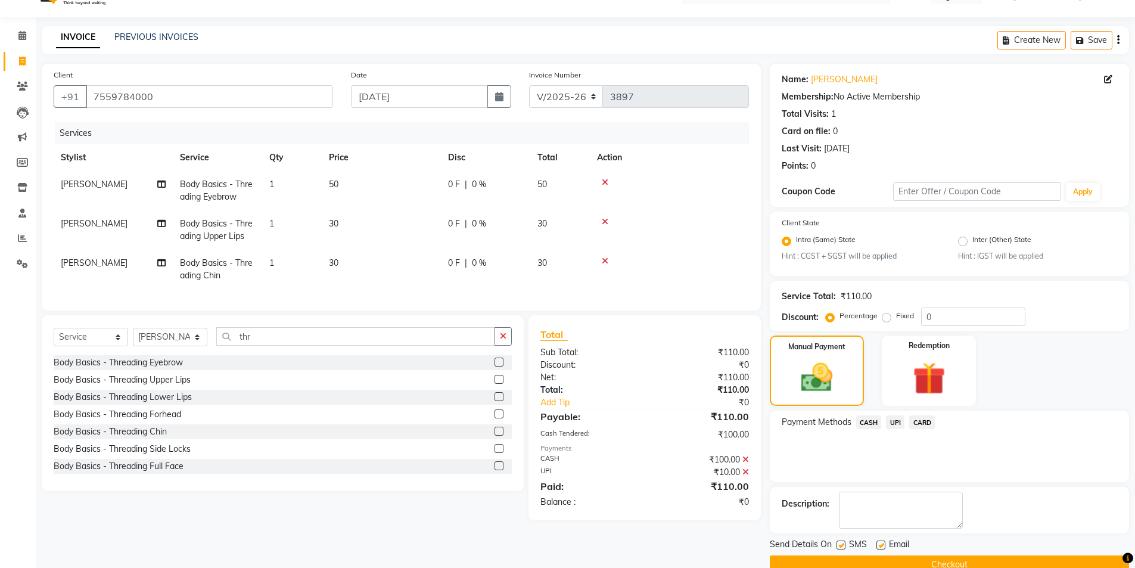
scroll to position [49, 0]
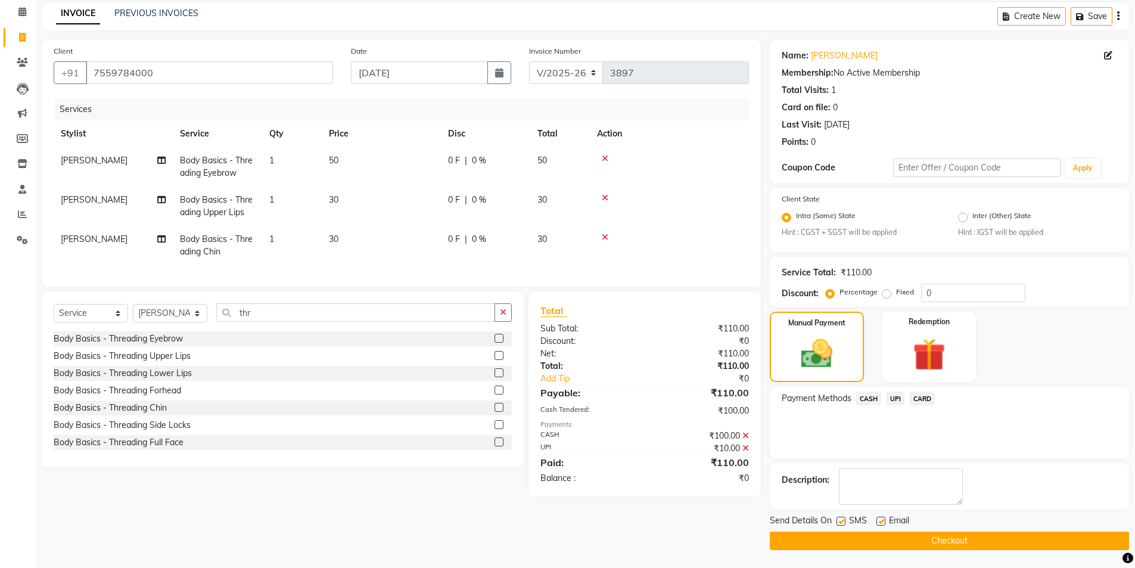
click at [907, 538] on button "Checkout" at bounding box center [949, 540] width 359 height 18
